Goal: Task Accomplishment & Management: Manage account settings

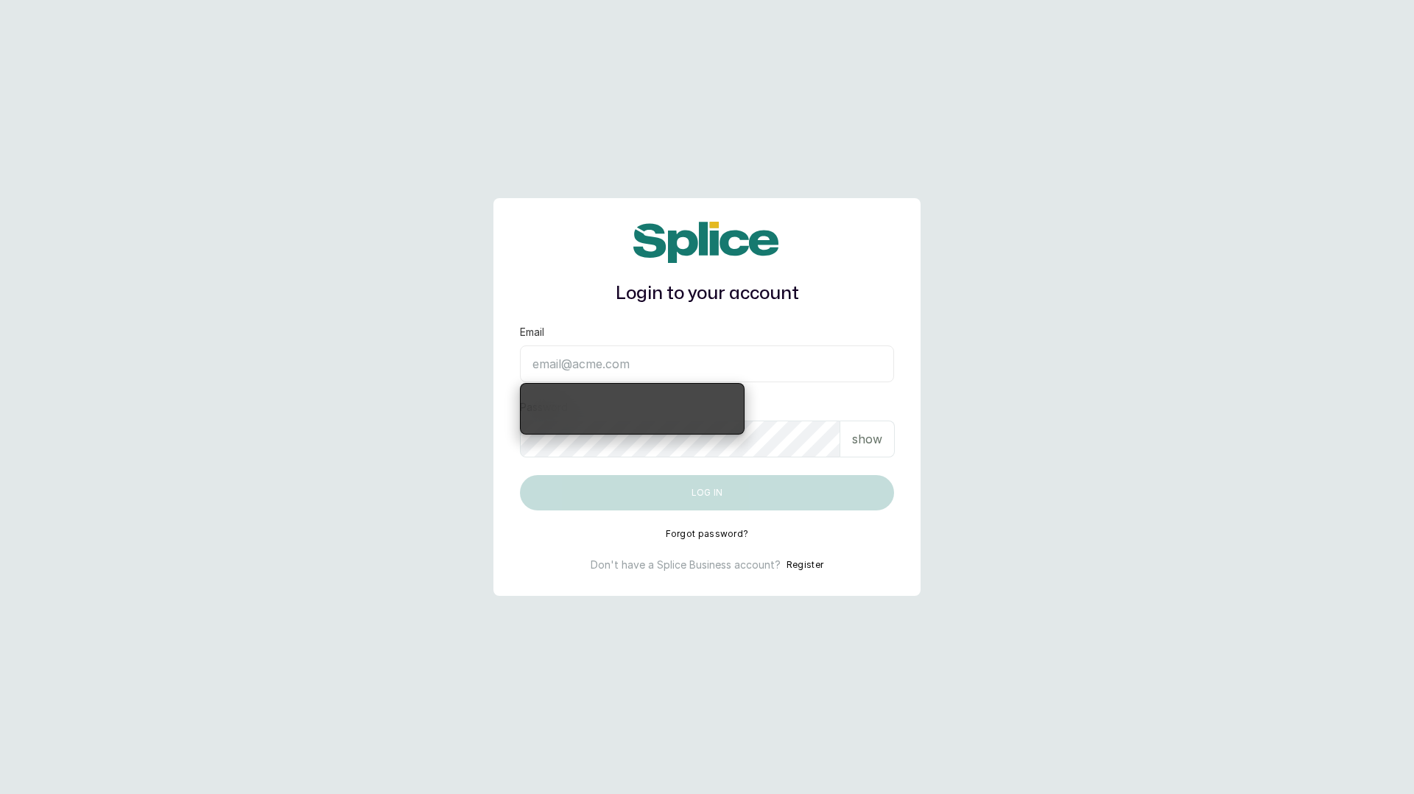
click at [725, 366] on input "Email" at bounding box center [707, 363] width 374 height 37
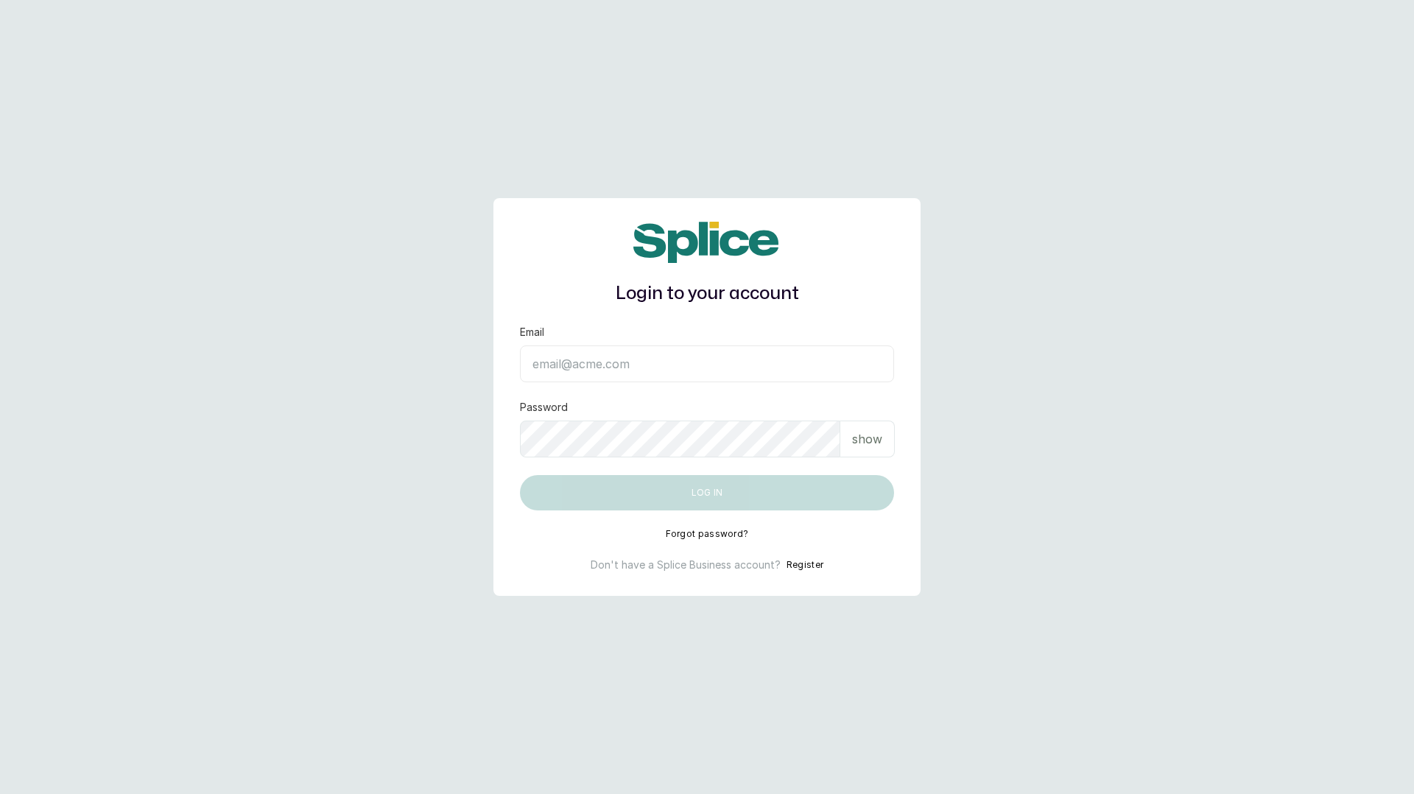
type input "[EMAIL_ADDRESS][DOMAIN_NAME]"
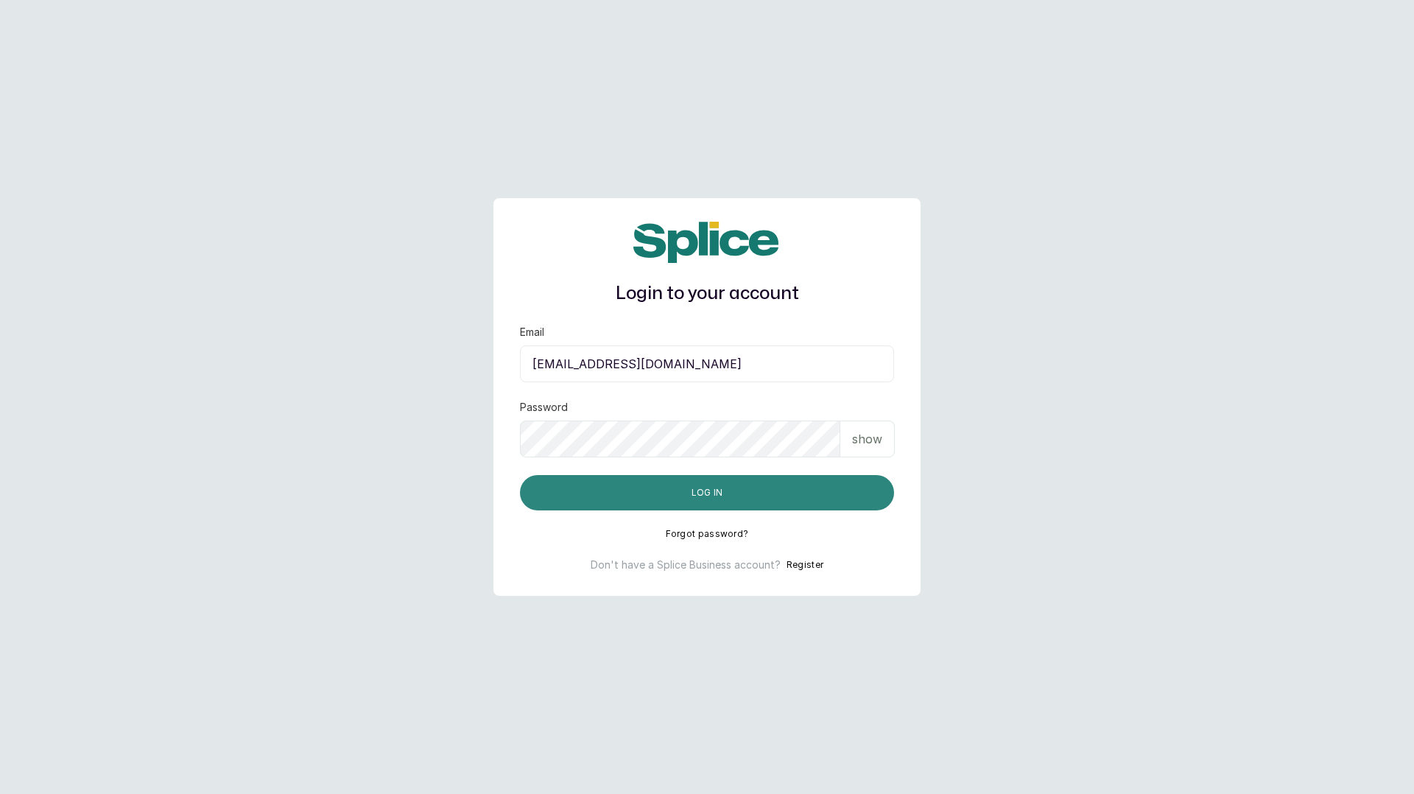
click at [680, 493] on button "Log in" at bounding box center [707, 492] width 374 height 35
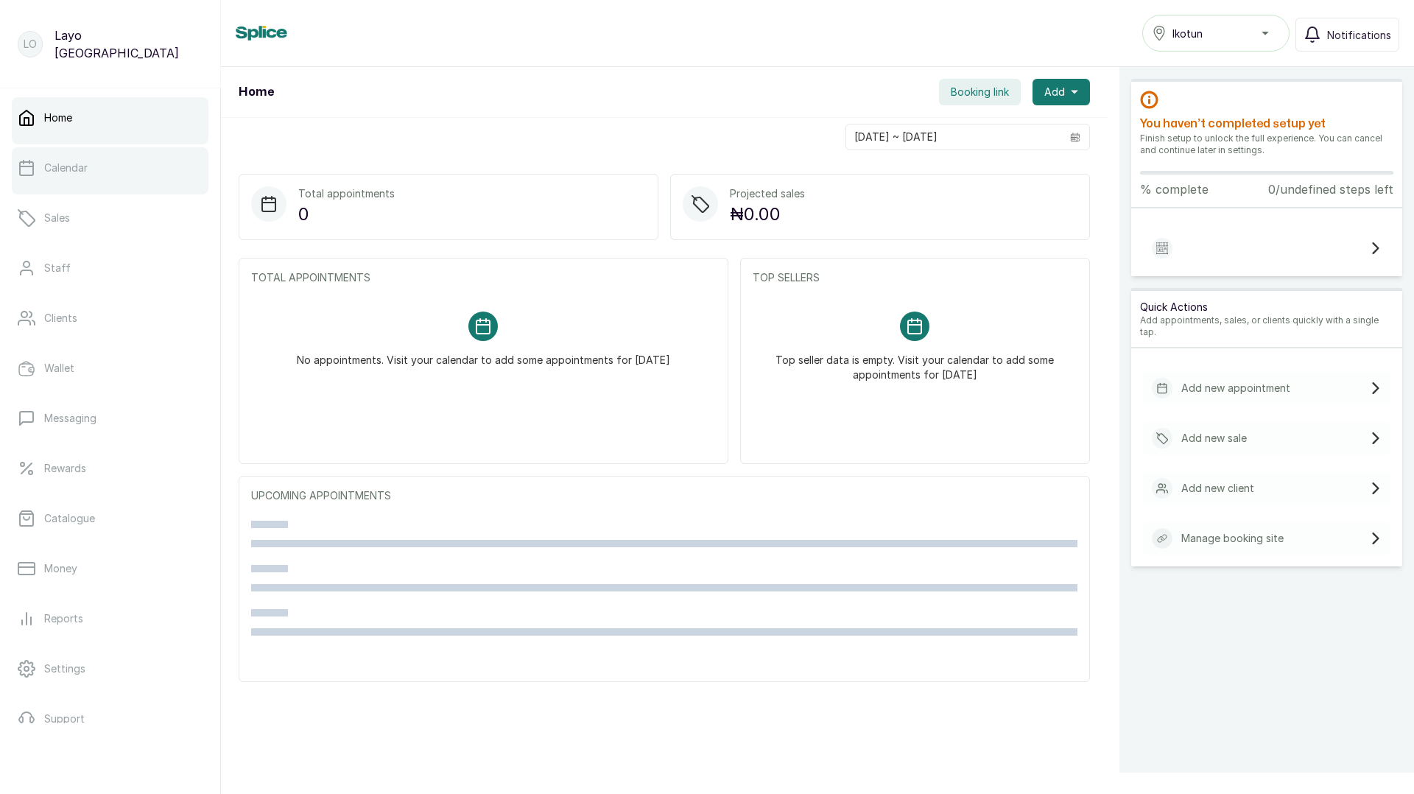
click at [82, 172] on p "Calendar" at bounding box center [65, 167] width 43 height 15
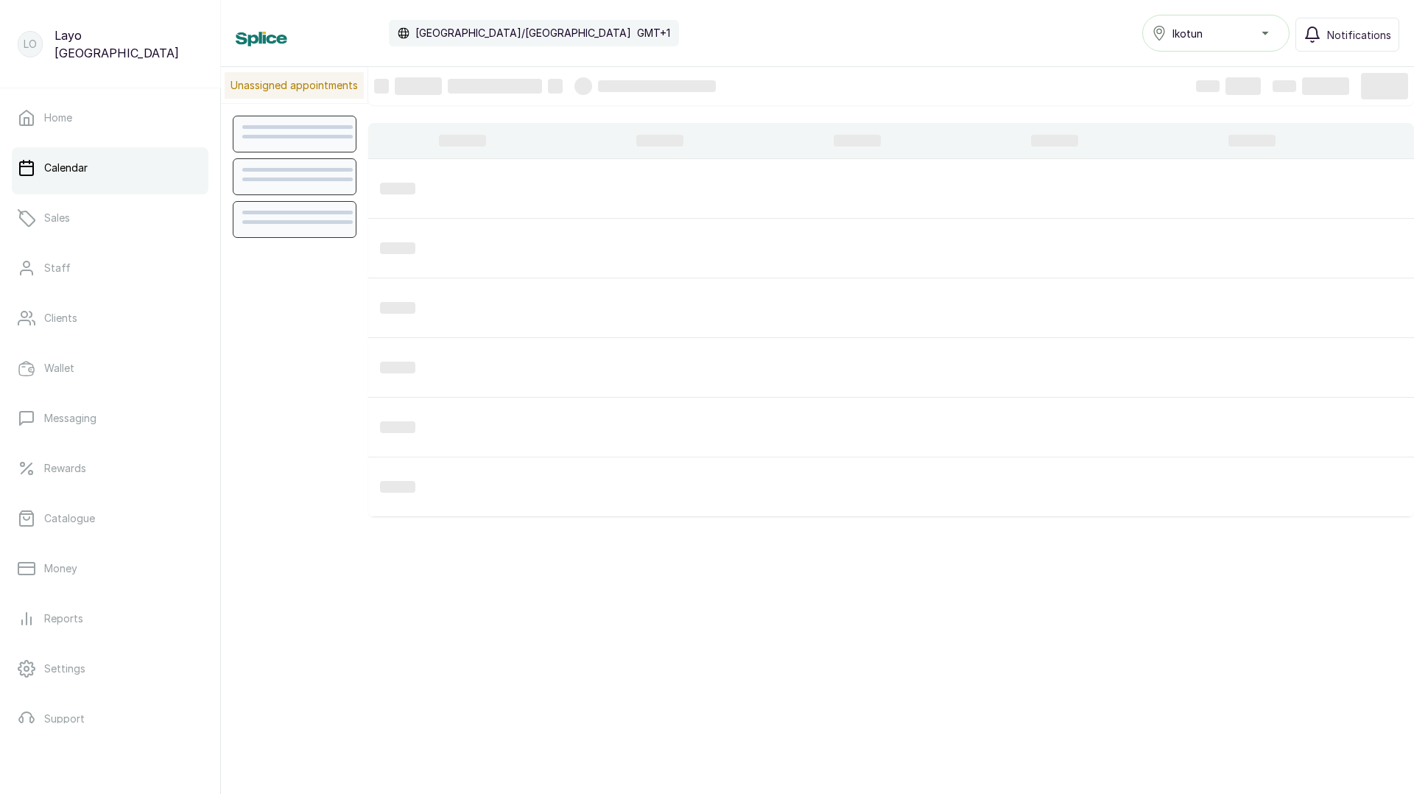
scroll to position [495, 0]
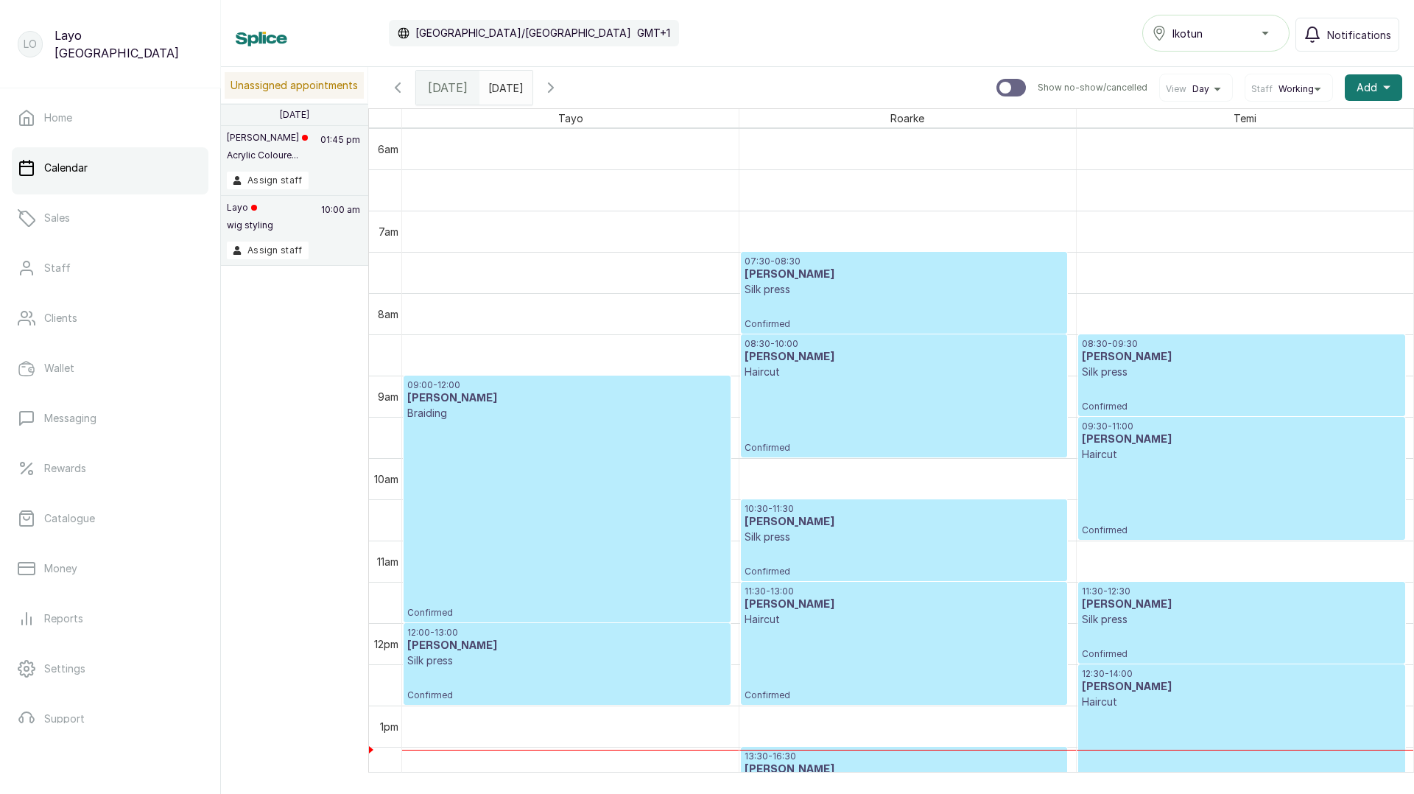
click at [888, 286] on p "Silk press" at bounding box center [903, 289] width 319 height 15
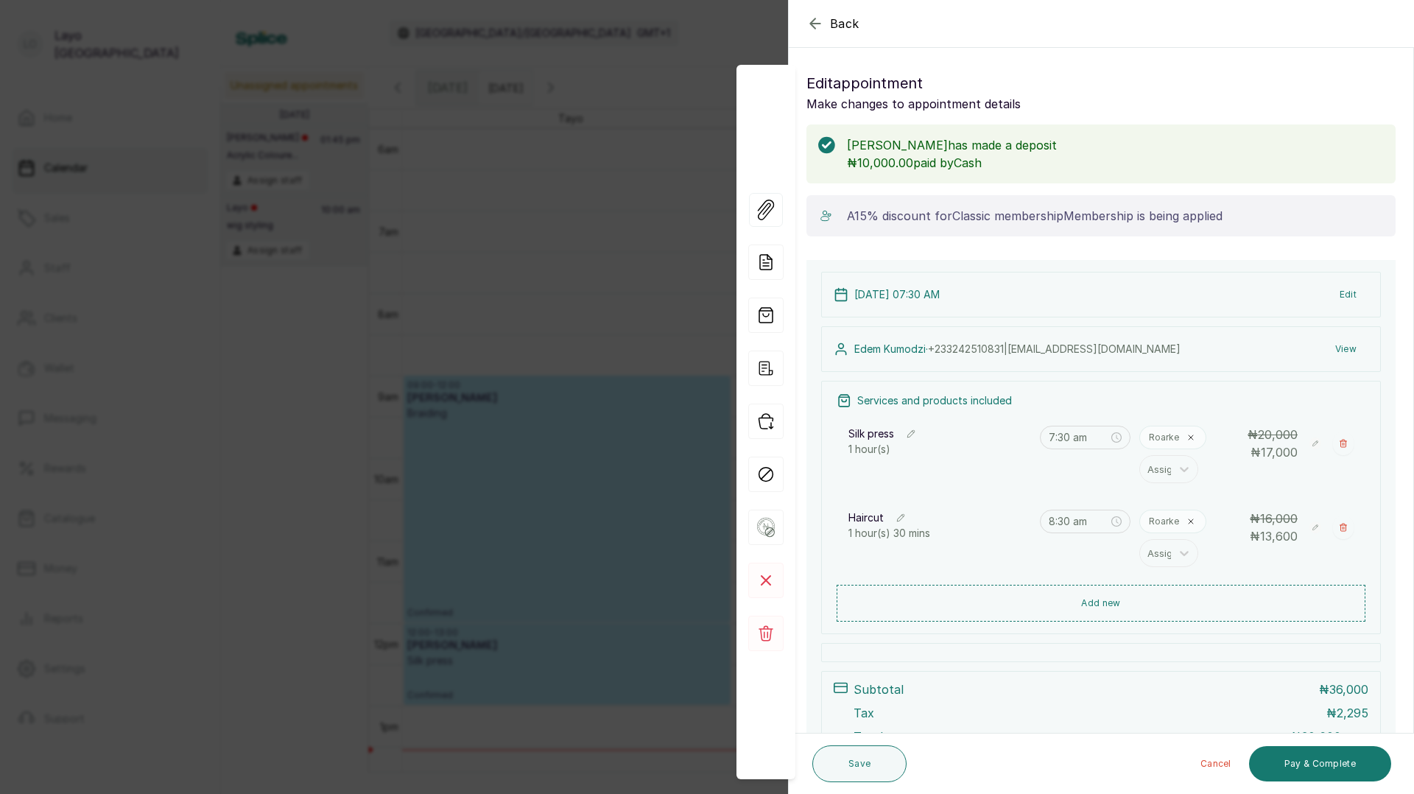
click at [512, 163] on div "Back Appointment Details Edit appointment Make changes to appointment details E…" at bounding box center [707, 397] width 1414 height 794
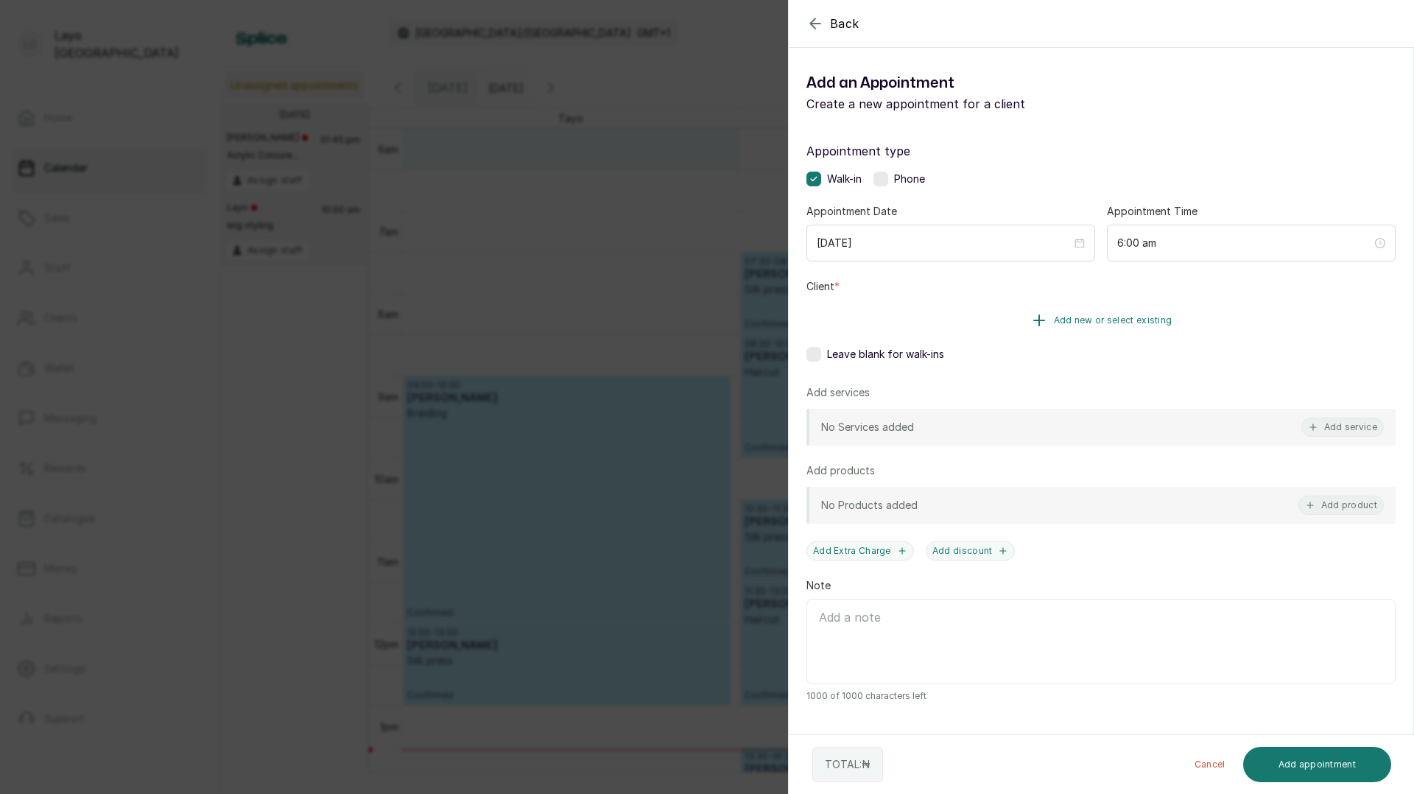
click at [1070, 329] on button "Add new or select existing" at bounding box center [1100, 320] width 589 height 41
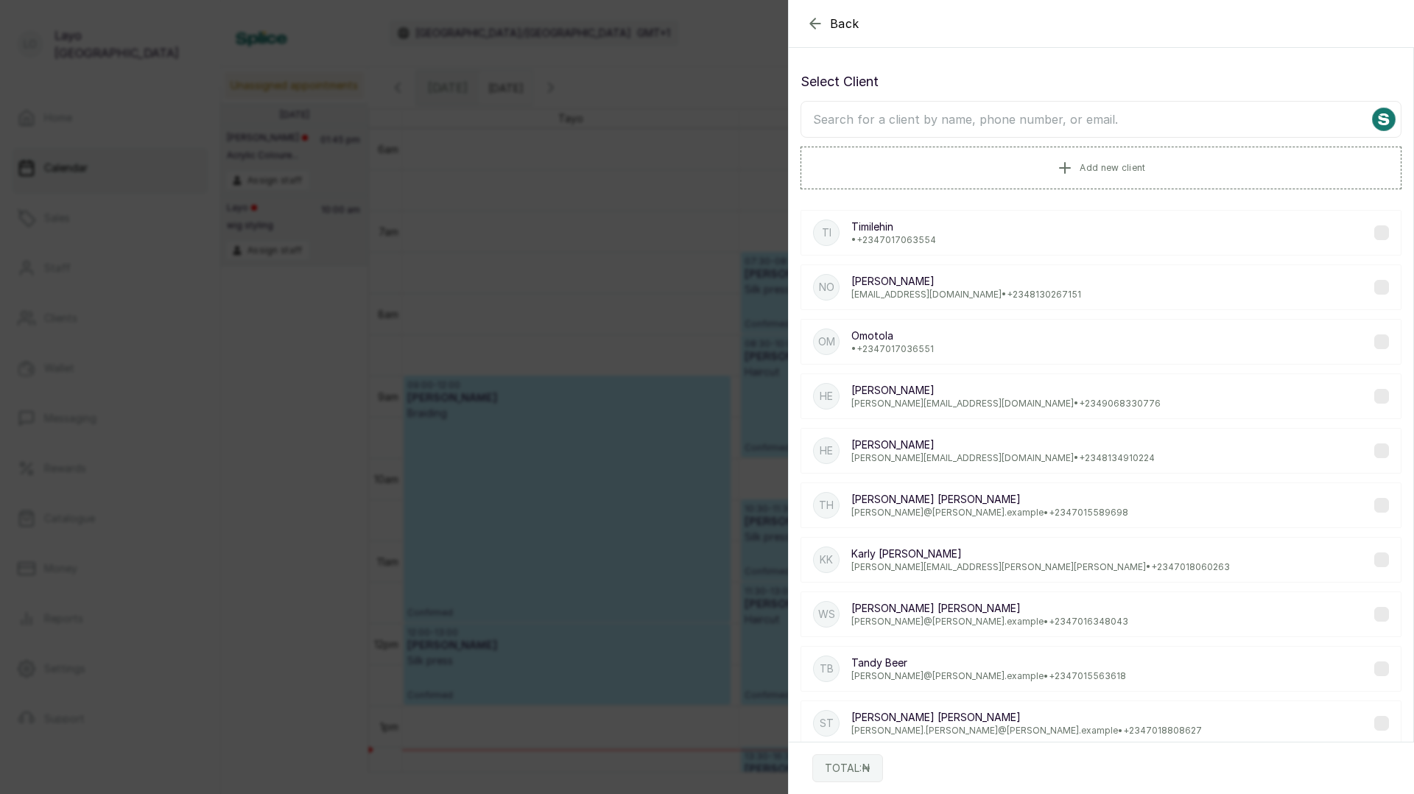
click at [911, 344] on p "• +234 7017036551" at bounding box center [892, 349] width 82 height 12
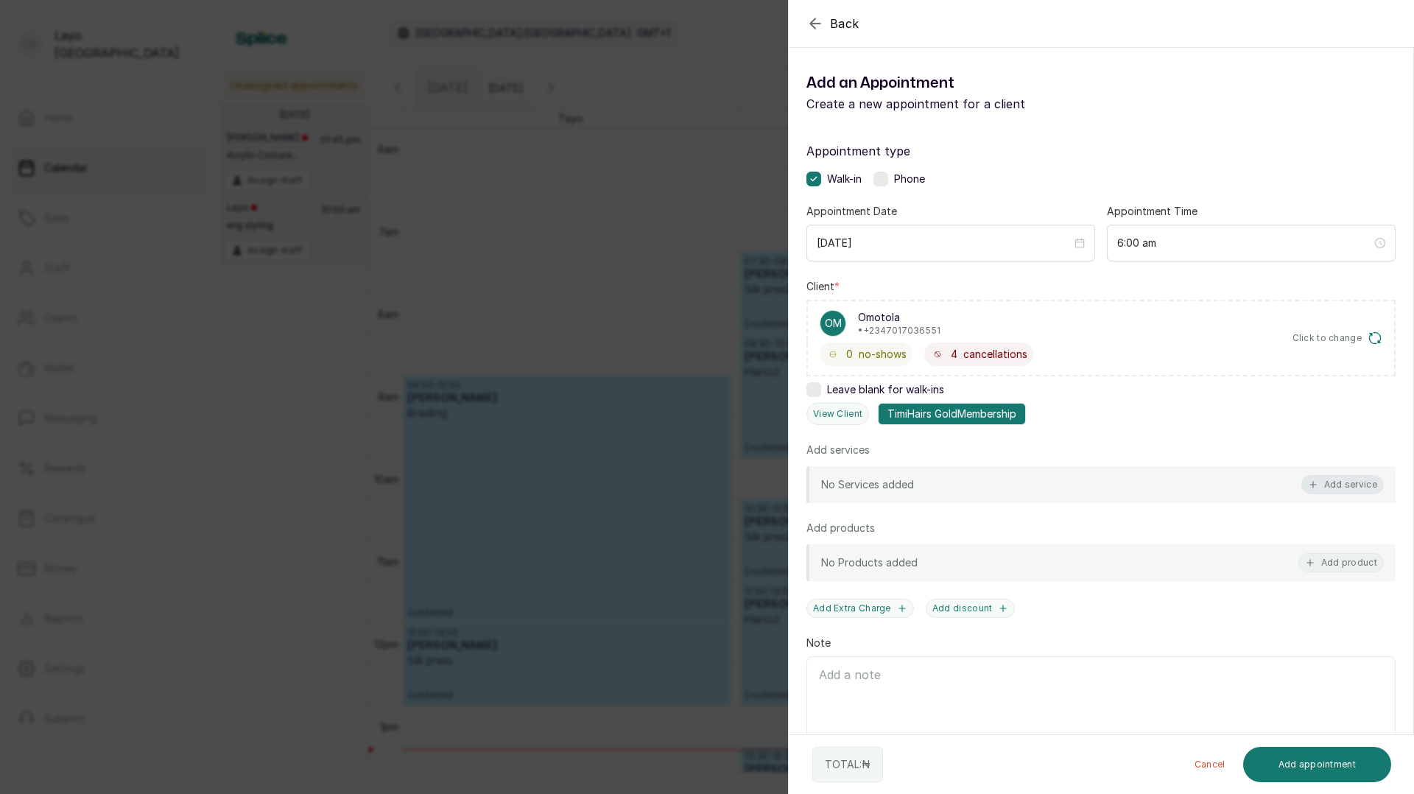
click at [1335, 486] on button "Add service" at bounding box center [1342, 484] width 82 height 19
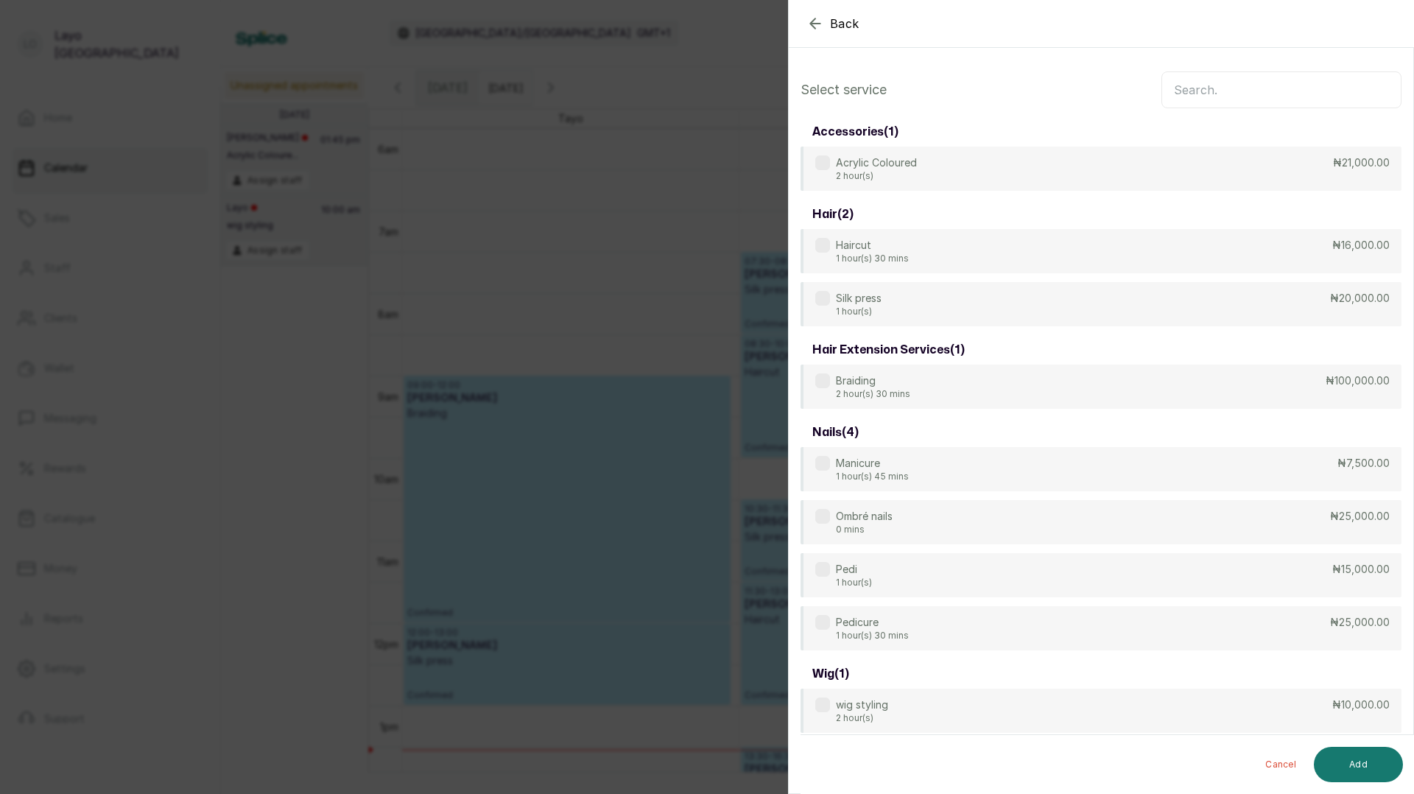
scroll to position [10, 0]
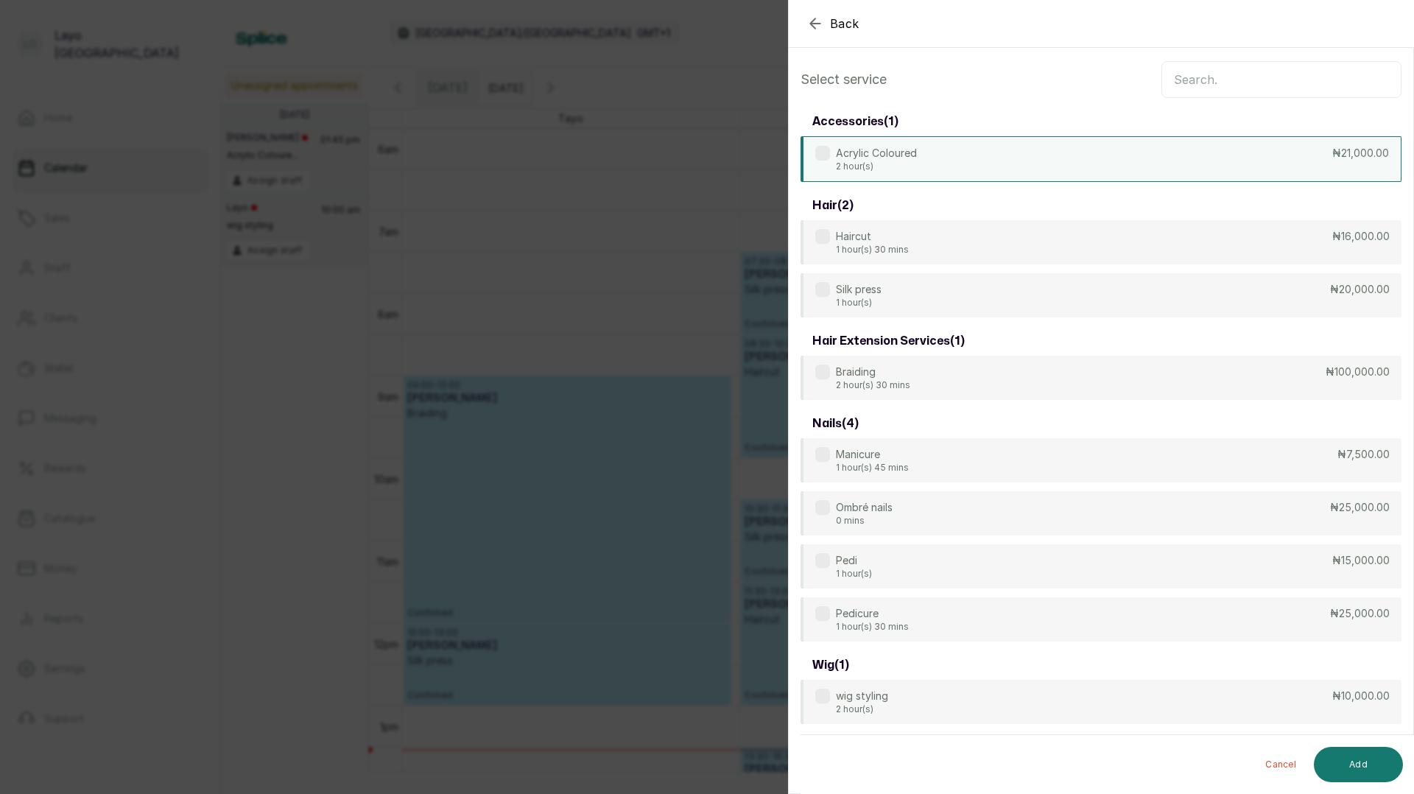
click at [919, 152] on div "Acrylic Coloured 2 hour(s) ₦21,000.00" at bounding box center [1100, 159] width 601 height 46
click at [1356, 767] on button "Add" at bounding box center [1357, 764] width 89 height 35
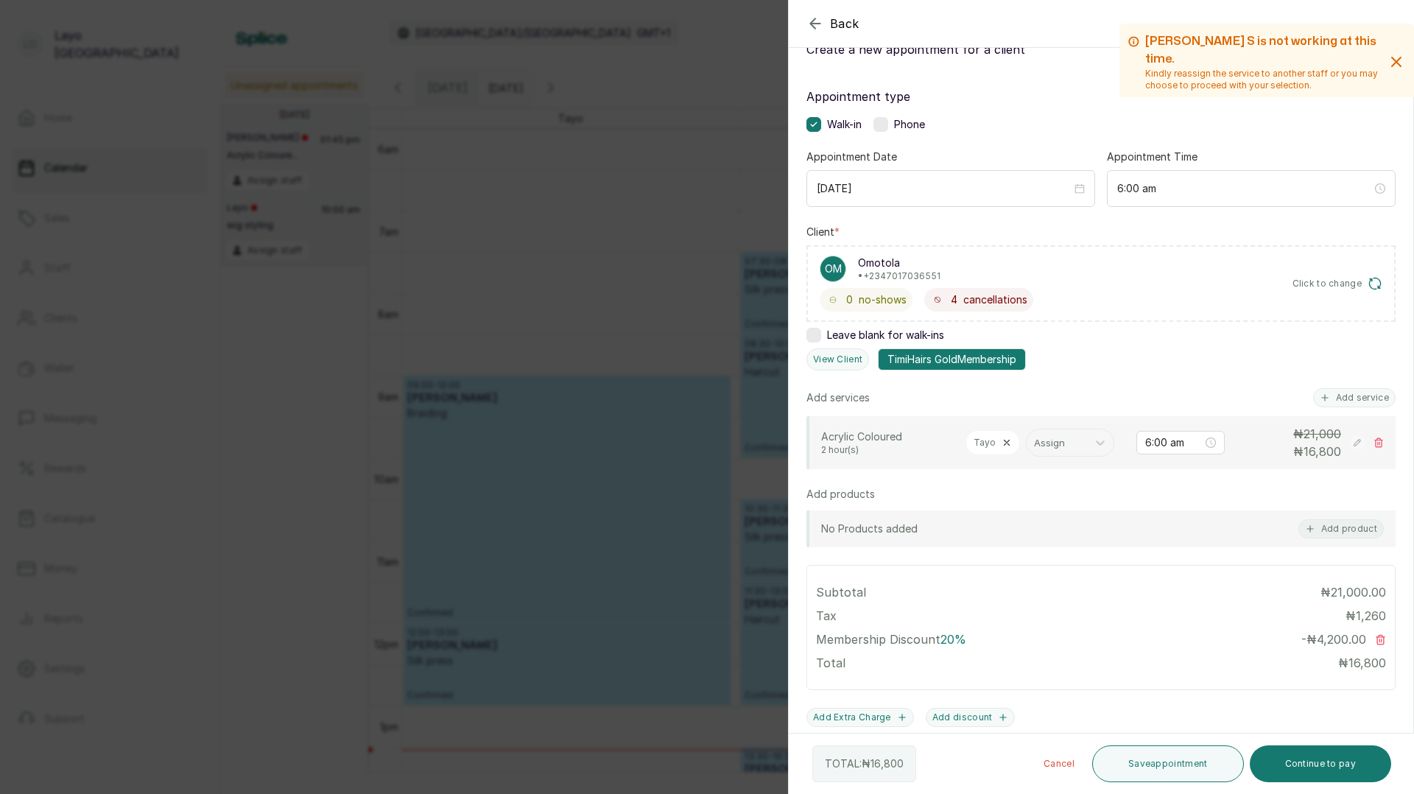
scroll to position [109, 0]
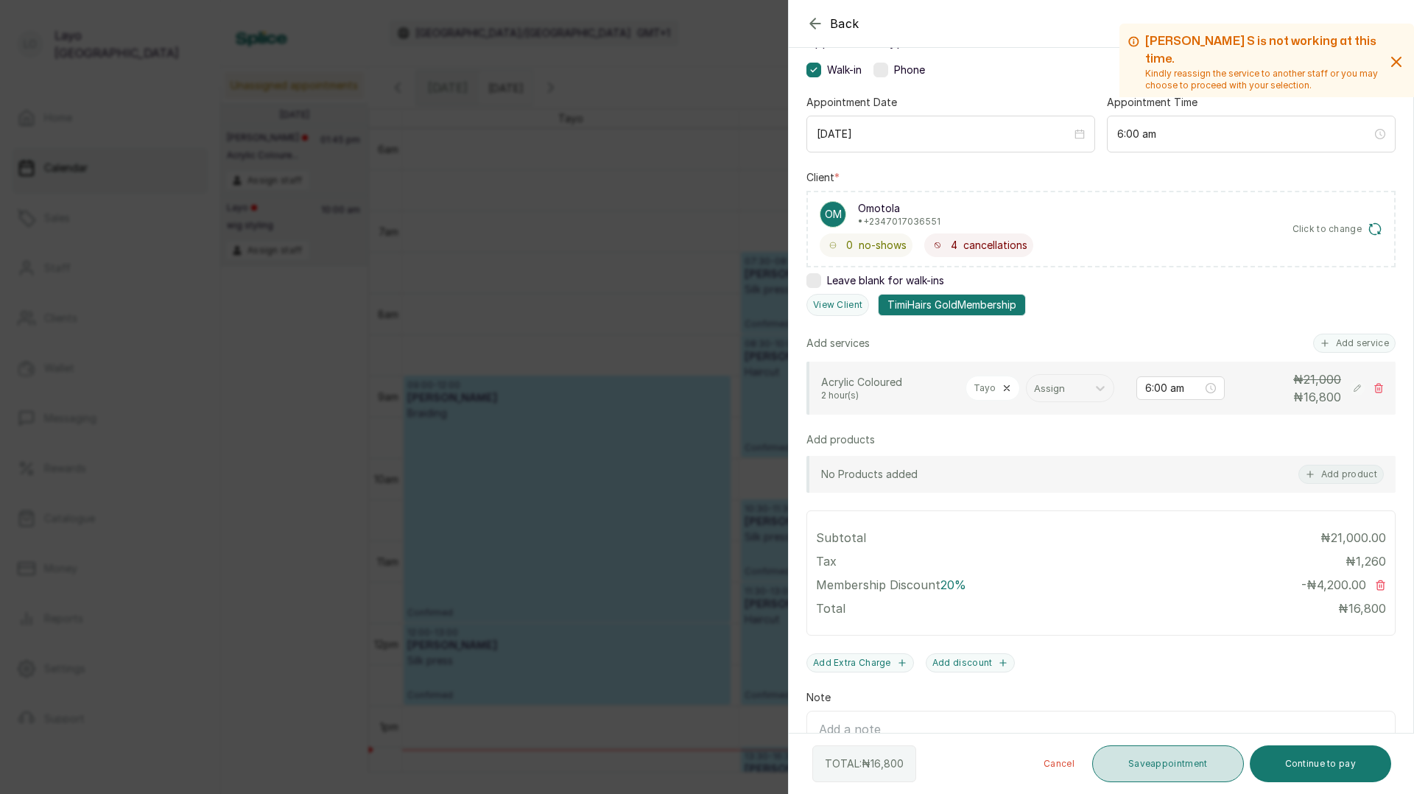
click at [1160, 774] on button "Save appointment" at bounding box center [1168, 763] width 152 height 37
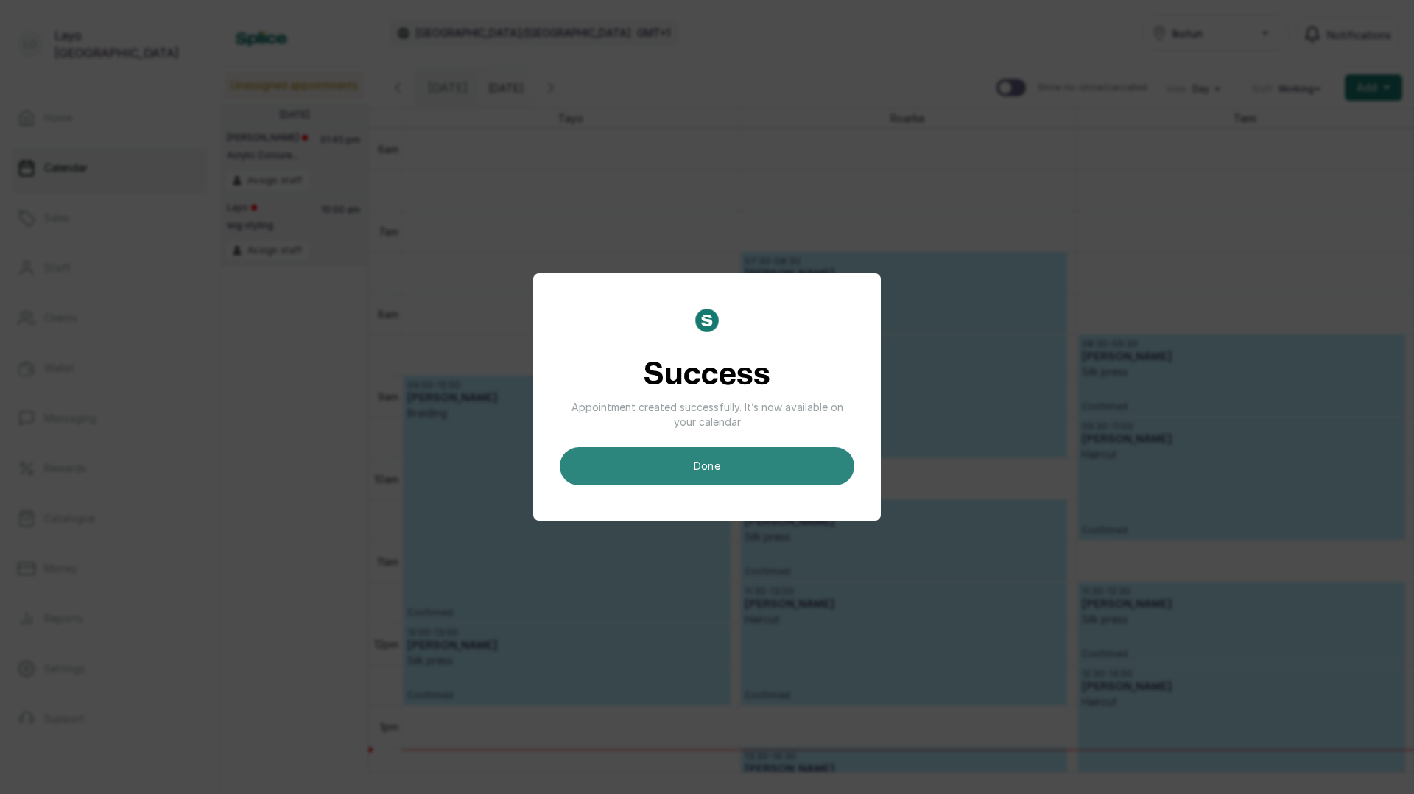
click at [738, 453] on button "done" at bounding box center [707, 466] width 294 height 38
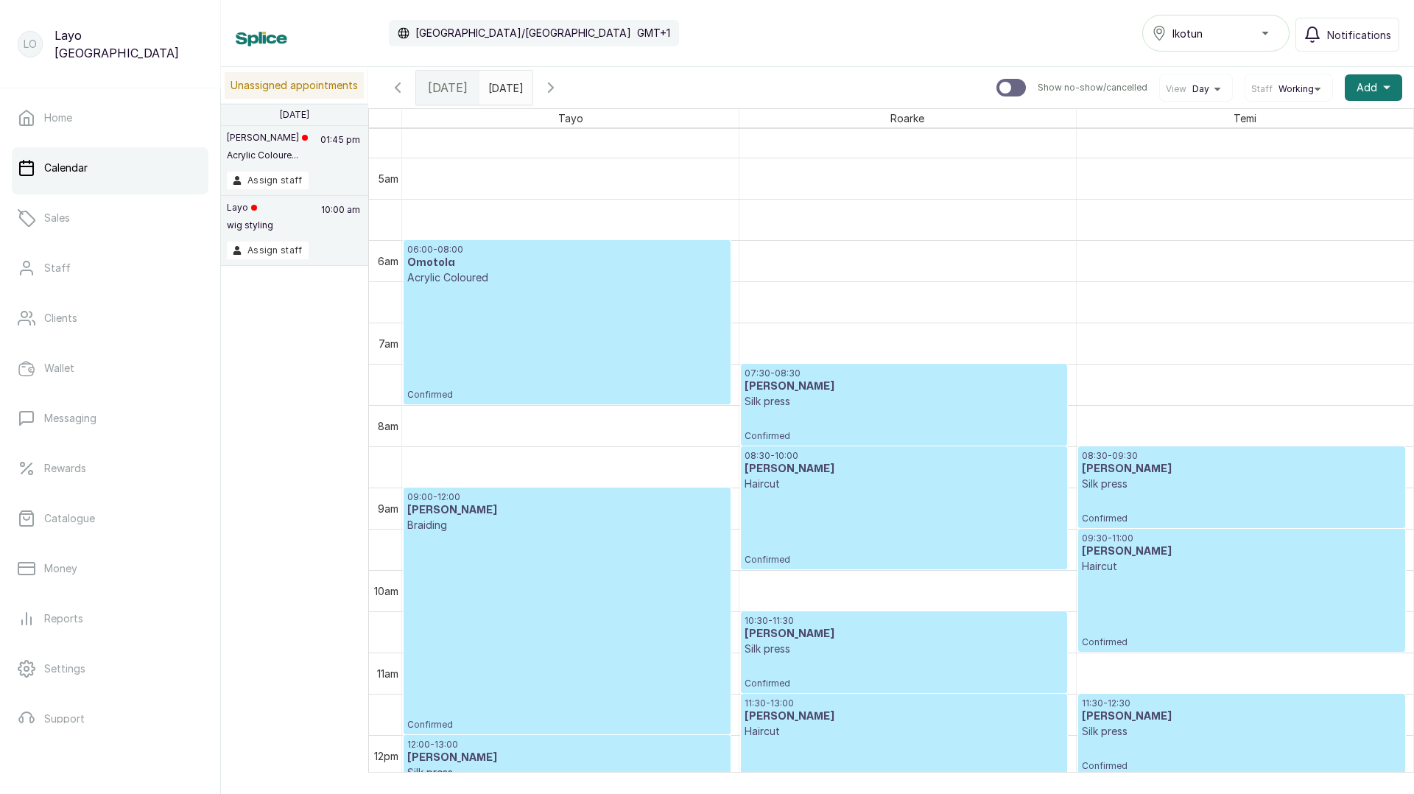
scroll to position [373, 0]
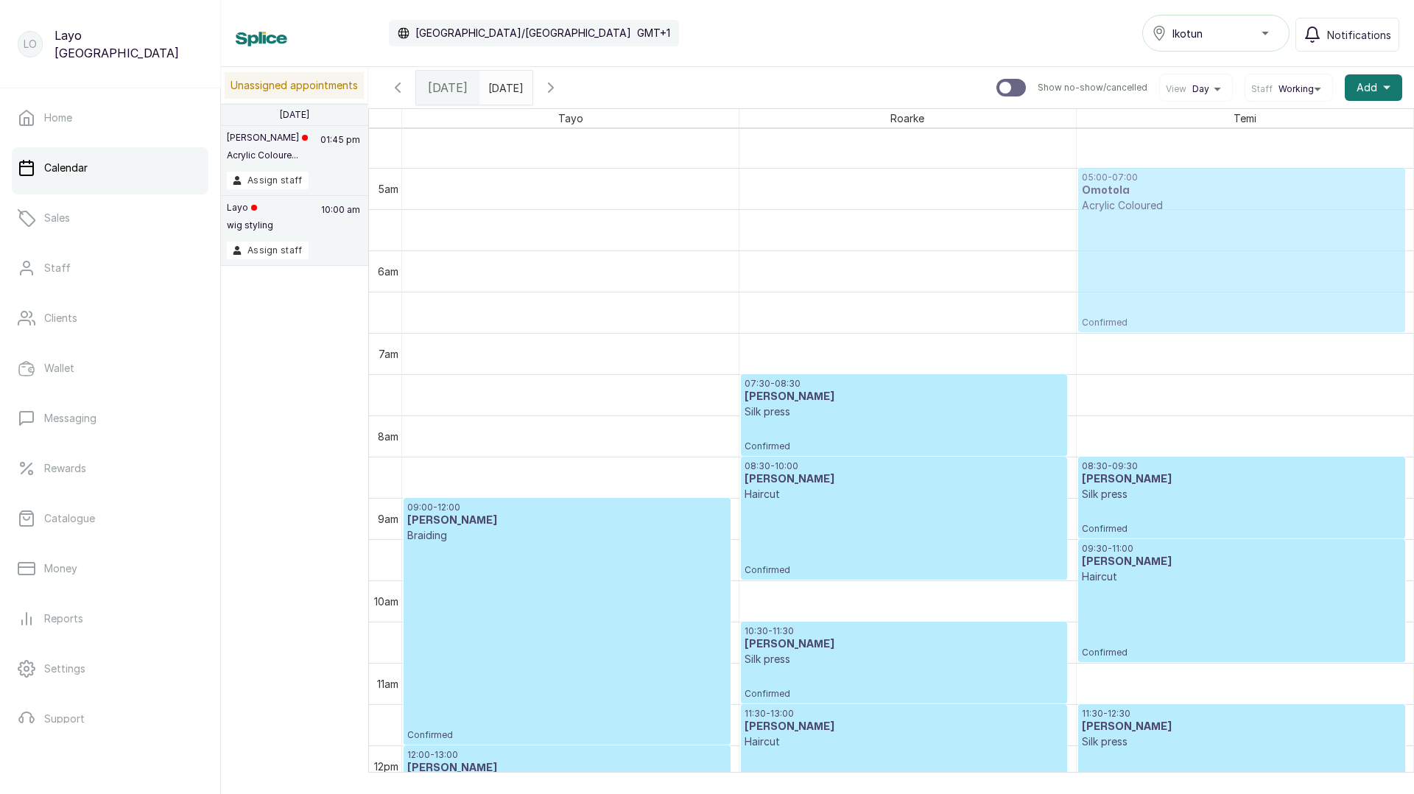
drag, startPoint x: 627, startPoint y: 289, endPoint x: 1246, endPoint y: 208, distance: 623.6
click at [1246, 208] on tr "06:00 - 08:00 Omotola Acrylic Coloured Confirmed 09:00 - 12:00 Edem Kumodzi Bra…" at bounding box center [907, 745] width 1011 height 1979
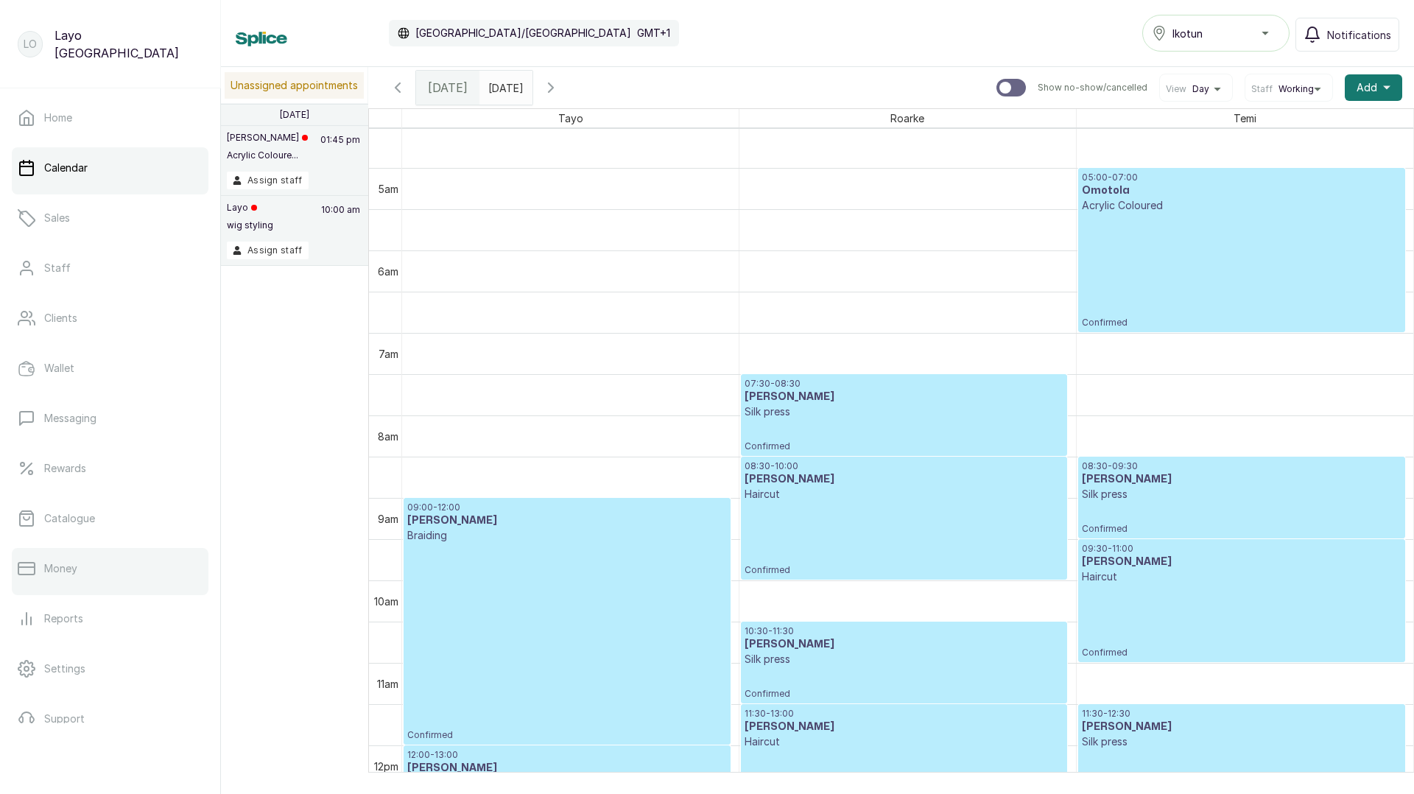
scroll to position [74, 0]
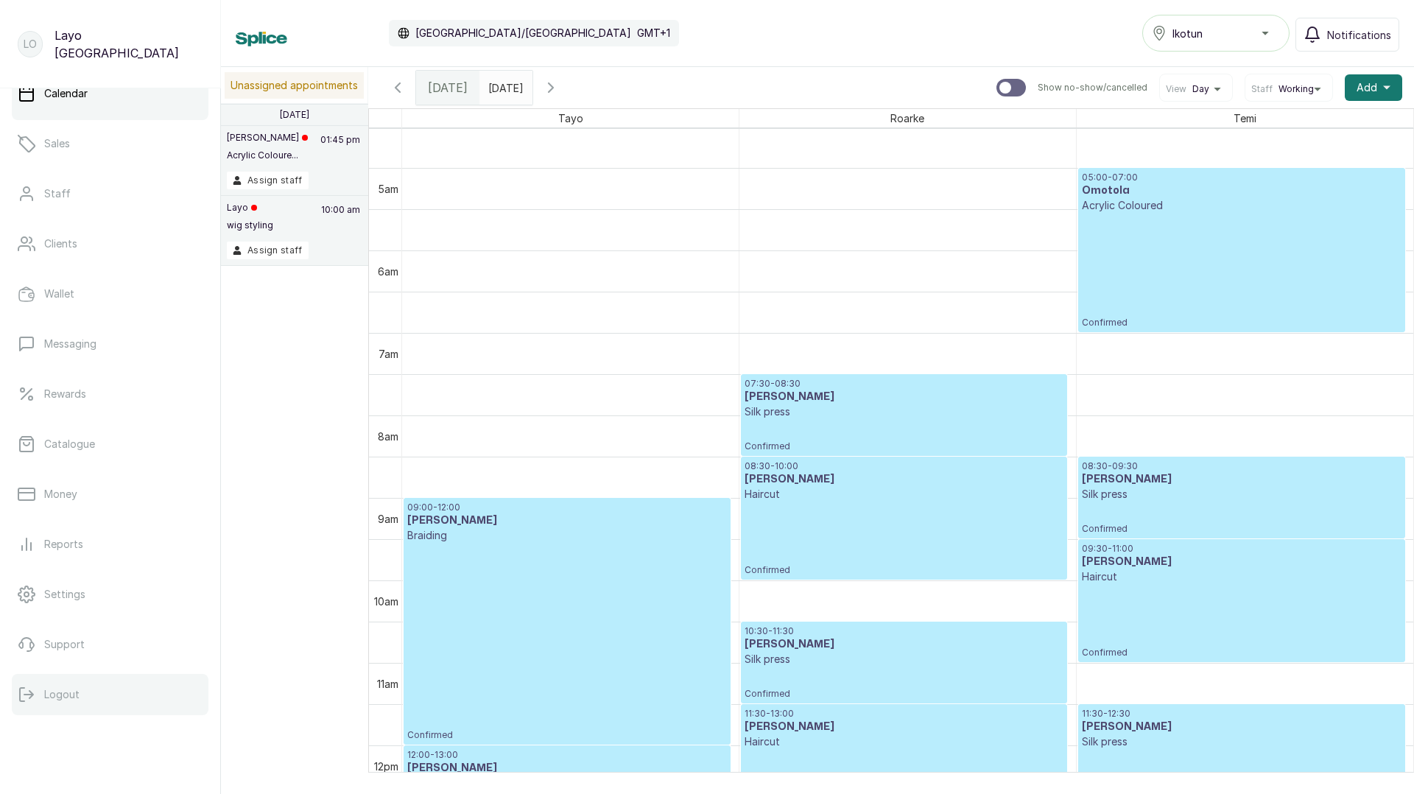
click at [86, 688] on button "Logout" at bounding box center [110, 694] width 197 height 41
